Goal: Find specific page/section: Find specific page/section

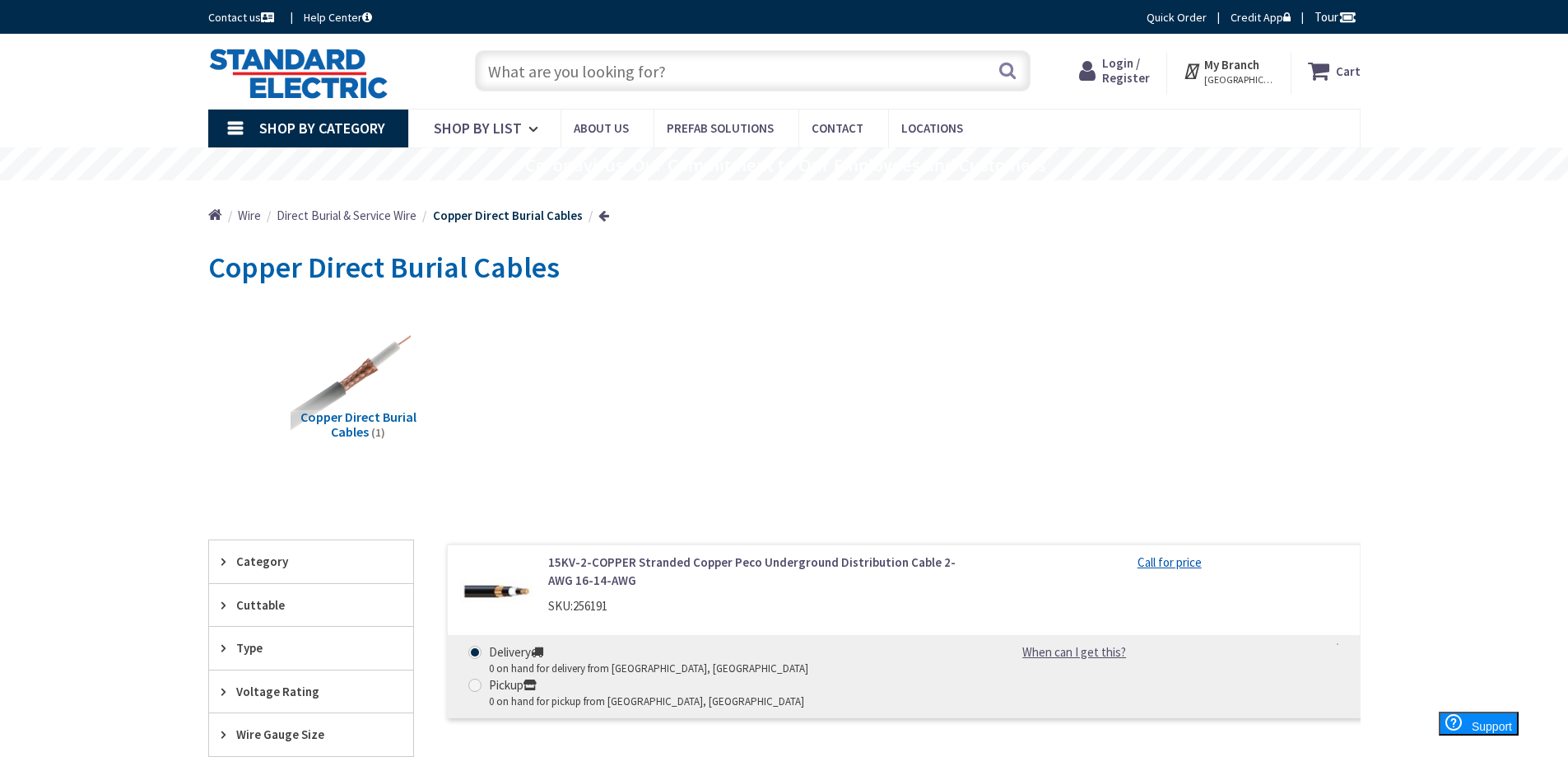
click at [240, 129] on link "Shop By Category" at bounding box center [307, 128] width 200 height 38
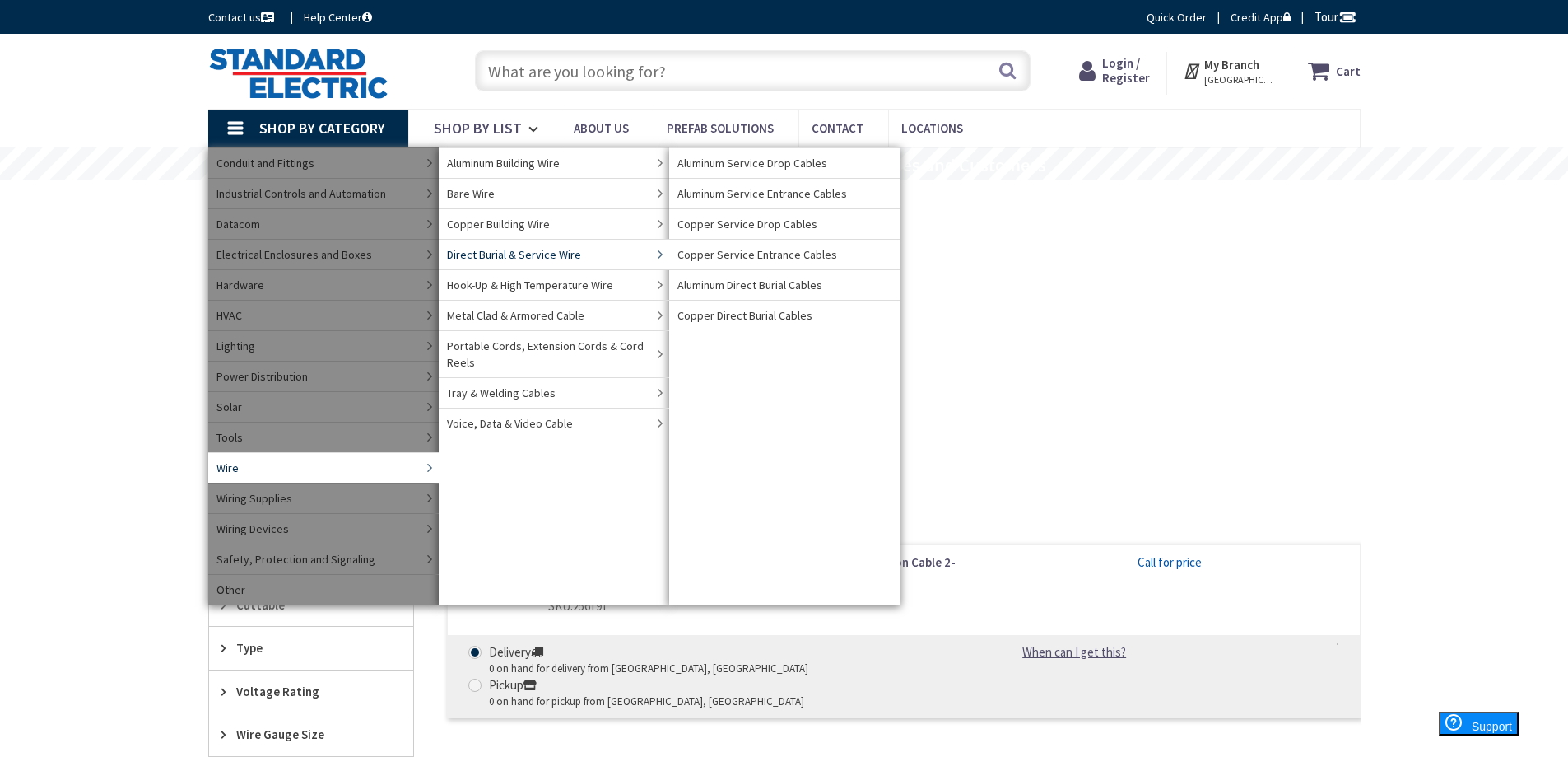
click at [517, 255] on span "Direct Burial & Service Wire" at bounding box center [514, 254] width 134 height 16
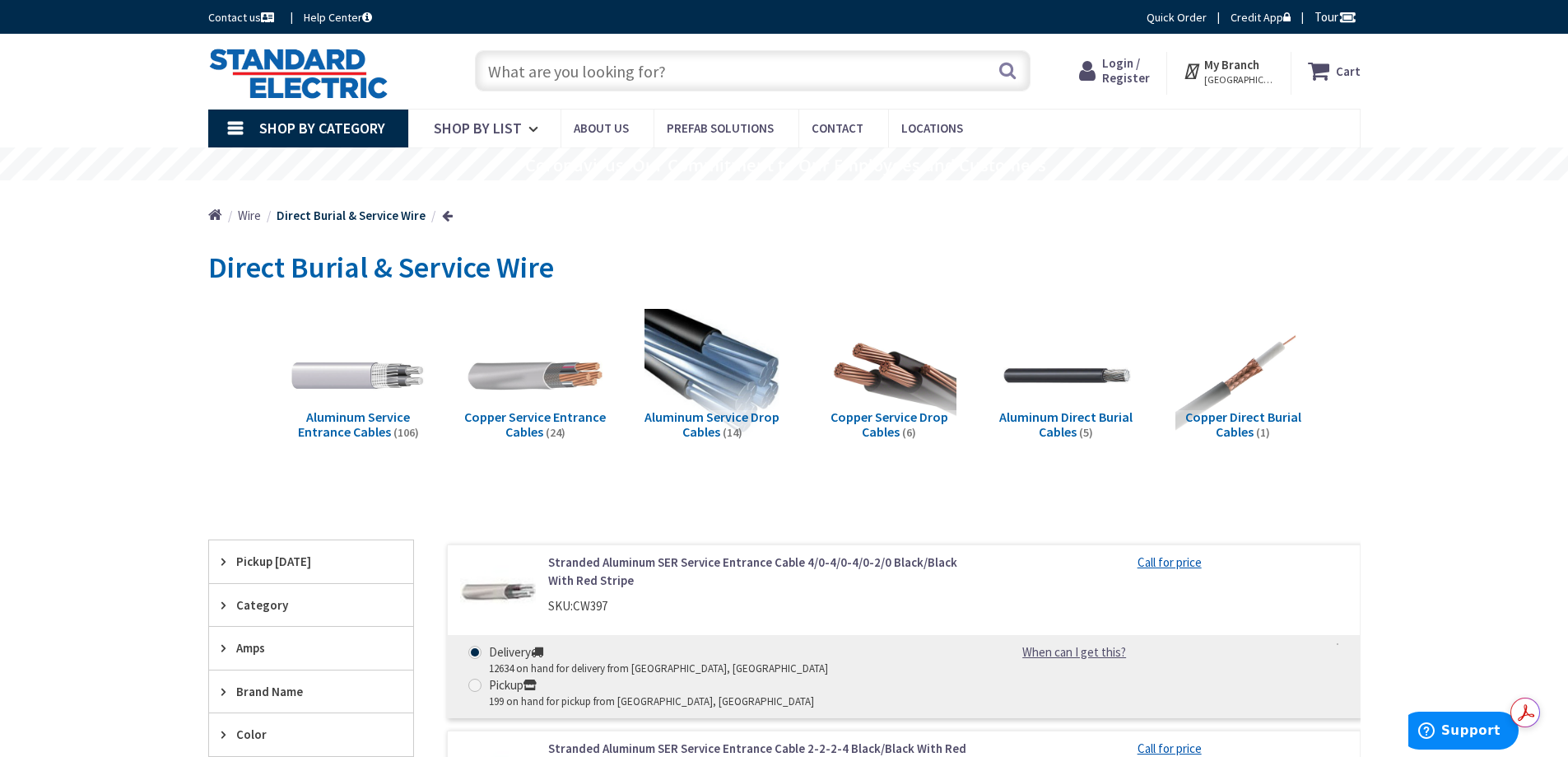
click at [331, 130] on span "Shop By Category" at bounding box center [322, 128] width 126 height 19
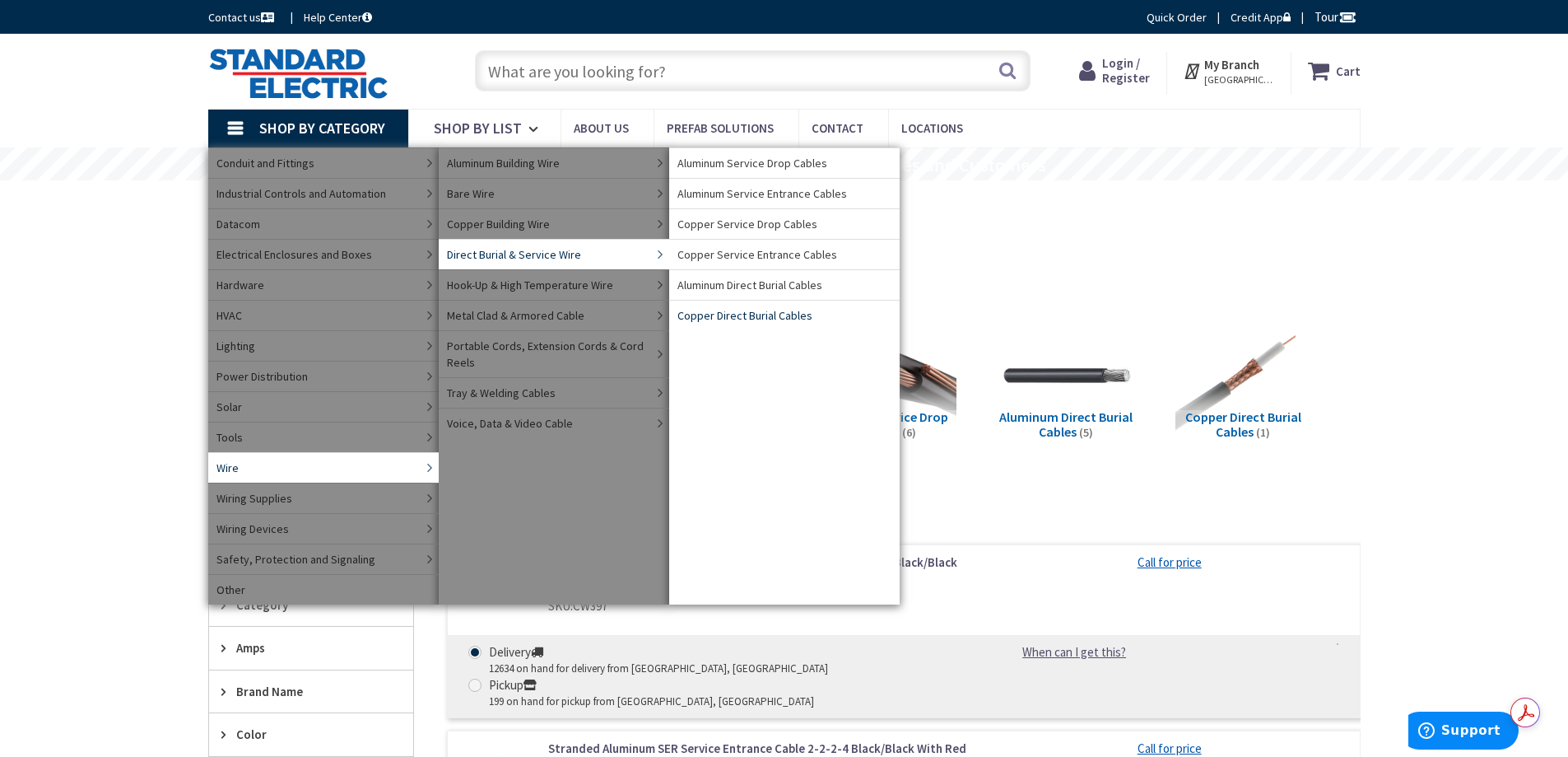
click at [749, 315] on span "Copper Direct Burial Cables" at bounding box center [744, 314] width 135 height 16
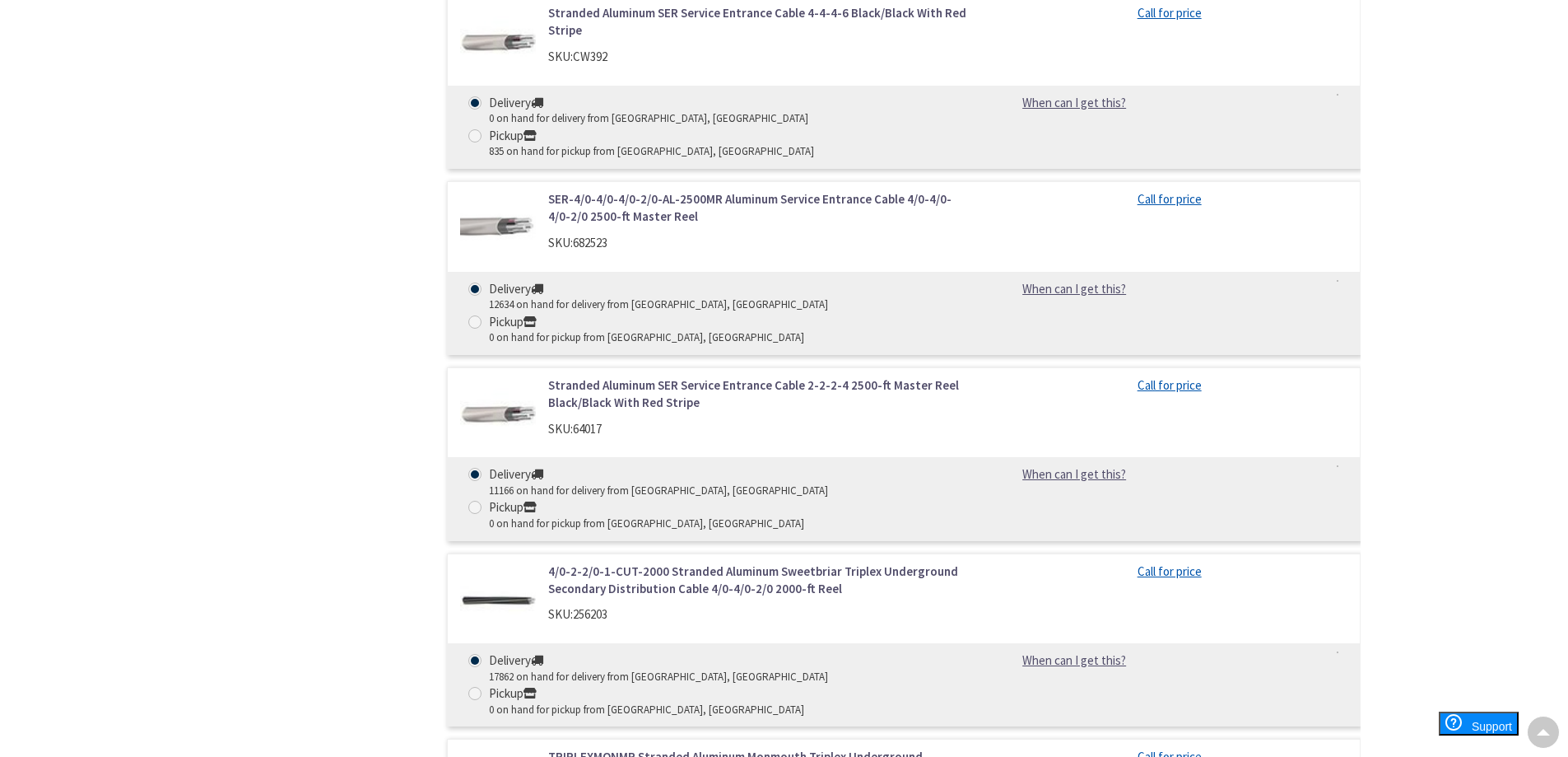
scroll to position [6176, 0]
